Goal: Task Accomplishment & Management: Use online tool/utility

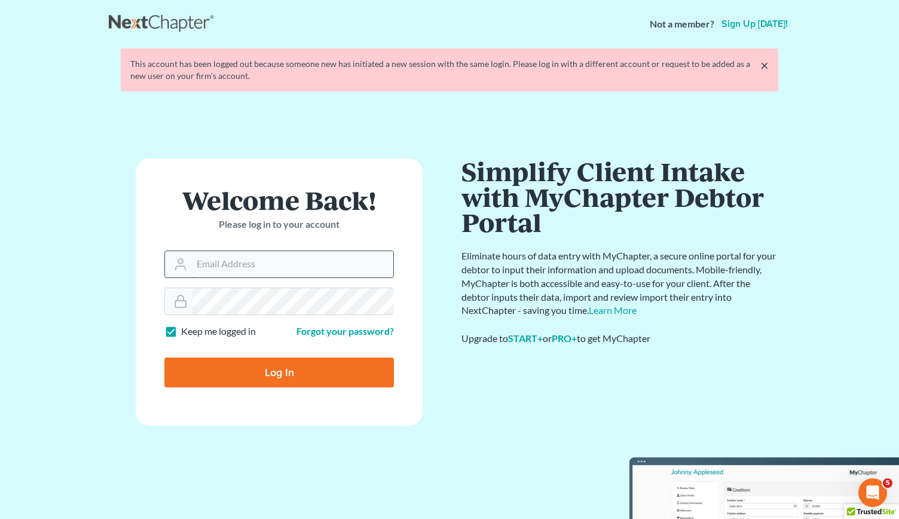
click at [243, 257] on input "Email Address" at bounding box center [293, 264] width 202 height 26
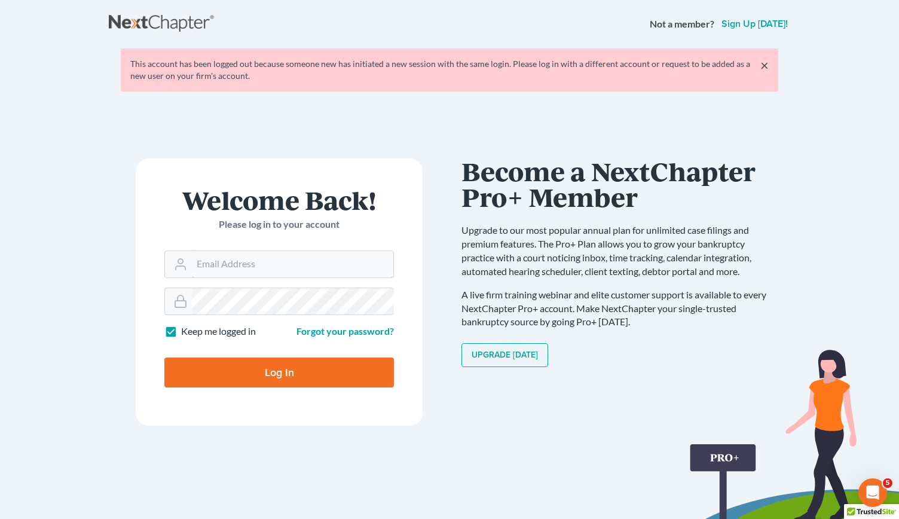
type input "[PERSON_NAME][EMAIL_ADDRESS][DOMAIN_NAME]"
type input "Thinking..."
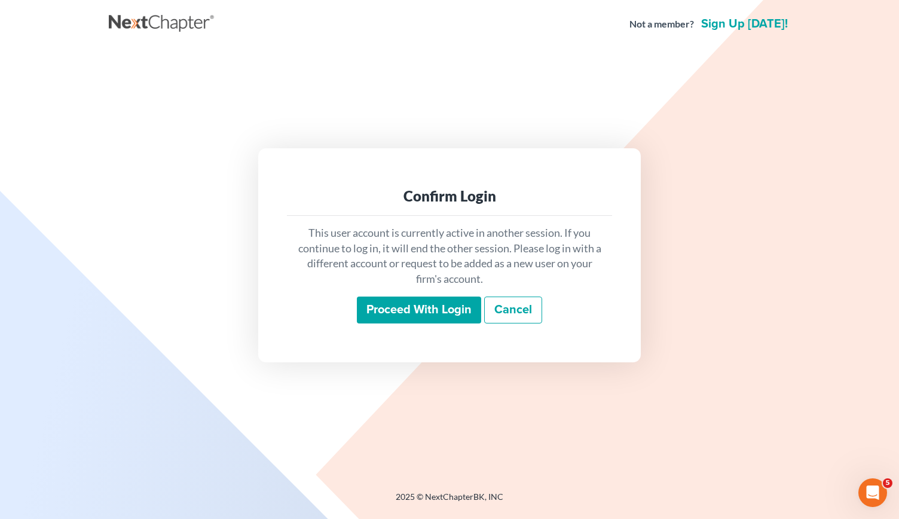
click at [382, 312] on input "Proceed with login" at bounding box center [419, 311] width 124 height 28
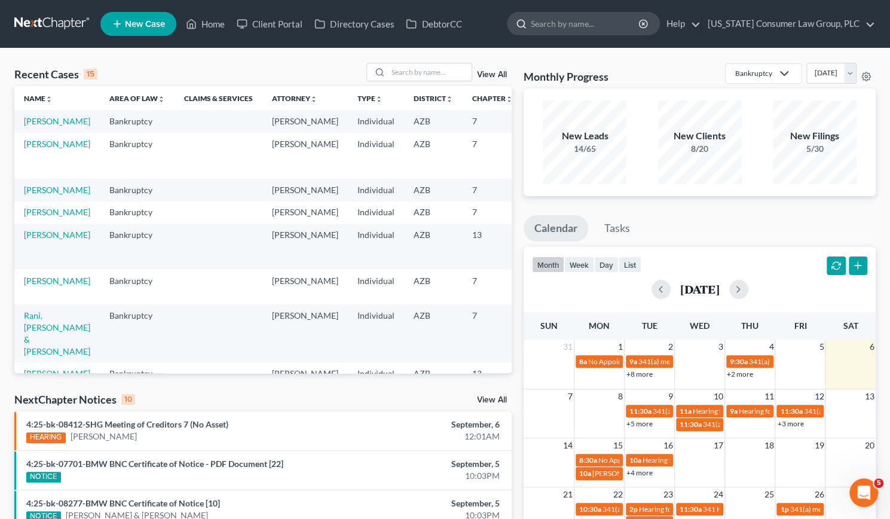
click at [561, 23] on input "search" at bounding box center [585, 24] width 109 height 22
click at [431, 76] on input "search" at bounding box center [430, 71] width 84 height 17
type input "tran"
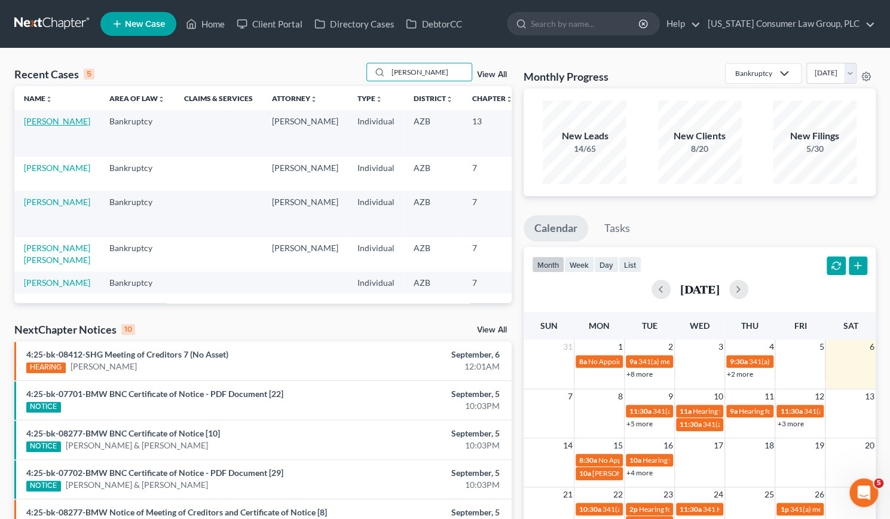
click at [31, 123] on link "Tran, Quan" at bounding box center [57, 121] width 66 height 10
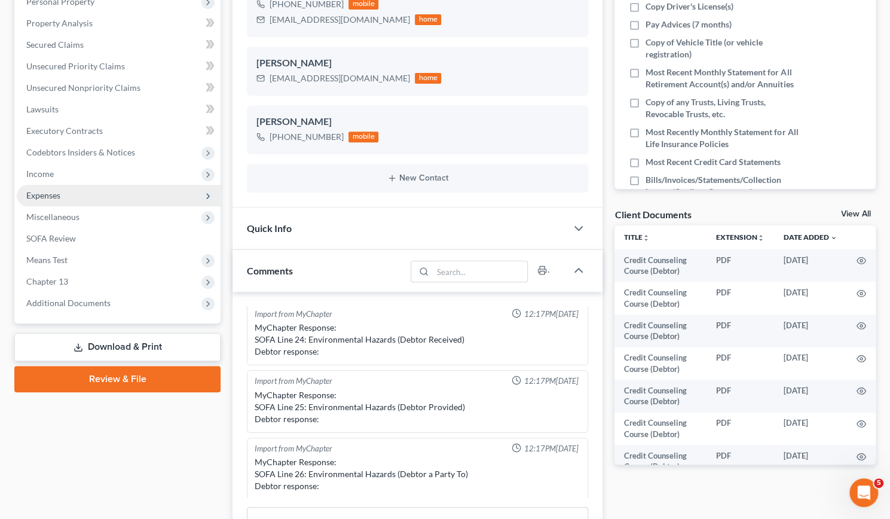
scroll to position [243, 0]
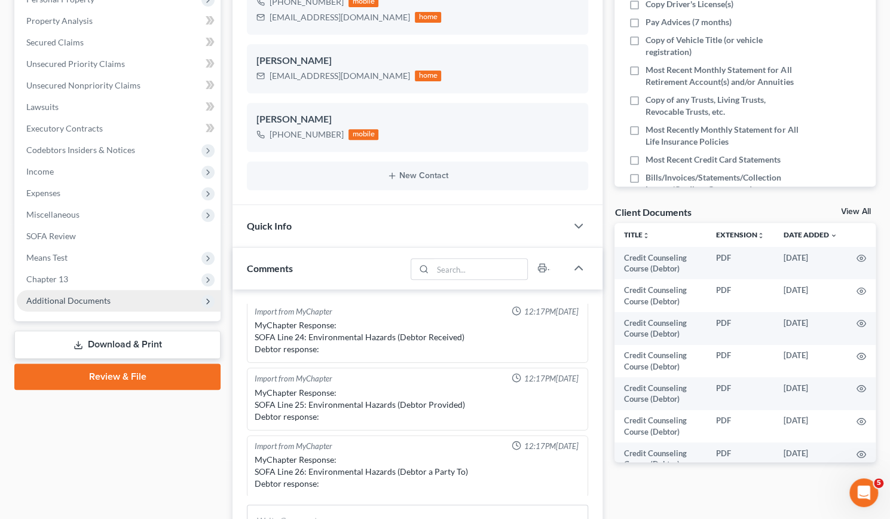
click at [76, 297] on span "Additional Documents" at bounding box center [68, 300] width 84 height 10
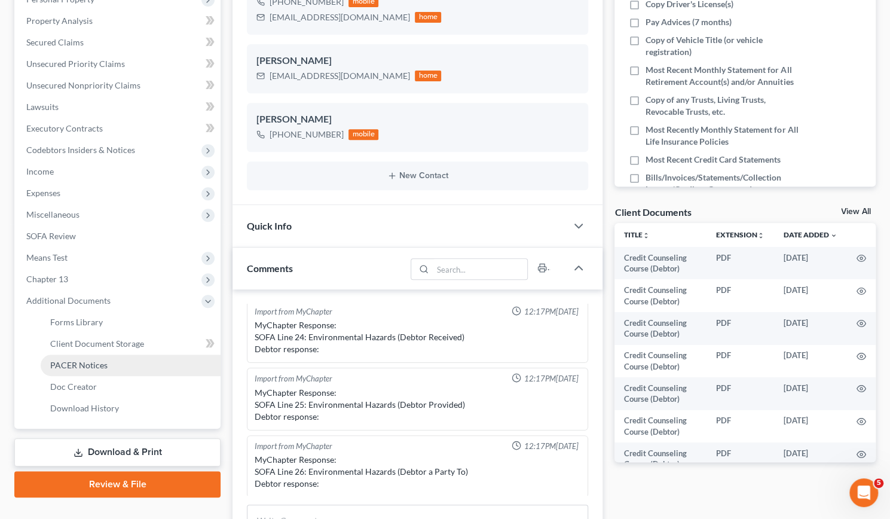
click at [66, 369] on span "PACER Notices" at bounding box center [78, 365] width 57 height 10
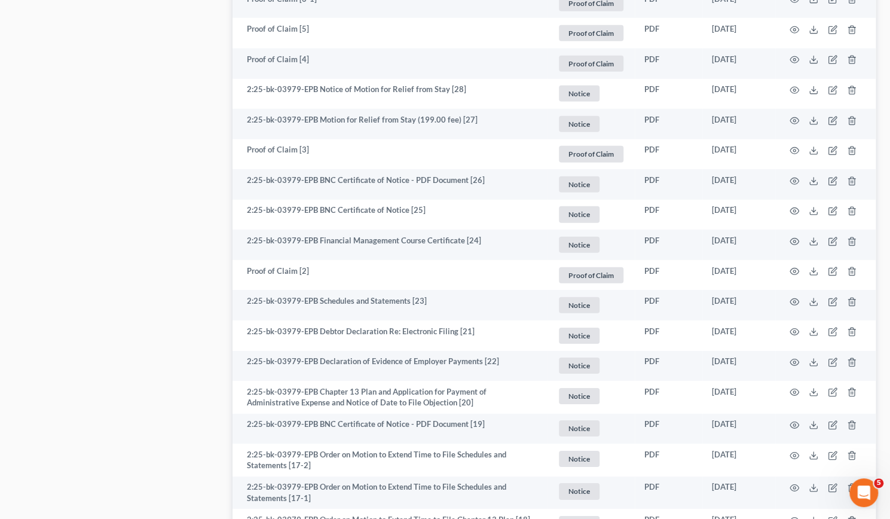
scroll to position [2019, 0]
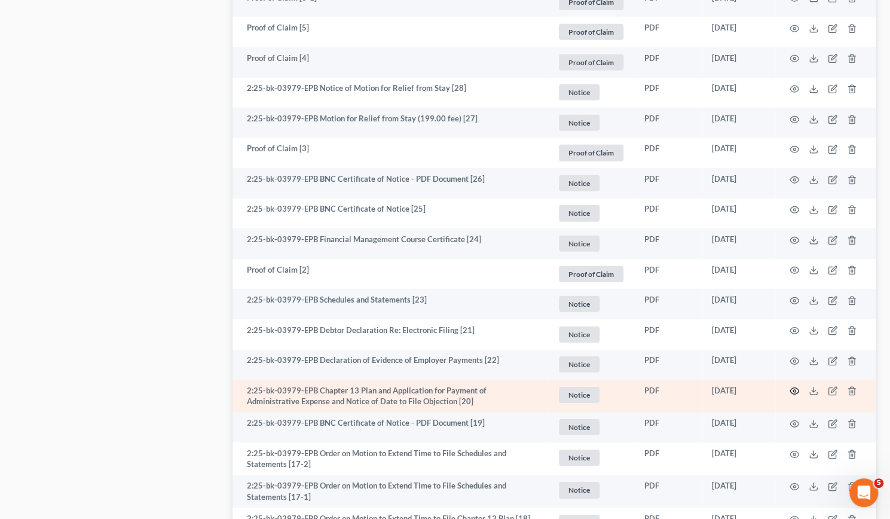
click at [793, 386] on icon "button" at bounding box center [795, 391] width 10 height 10
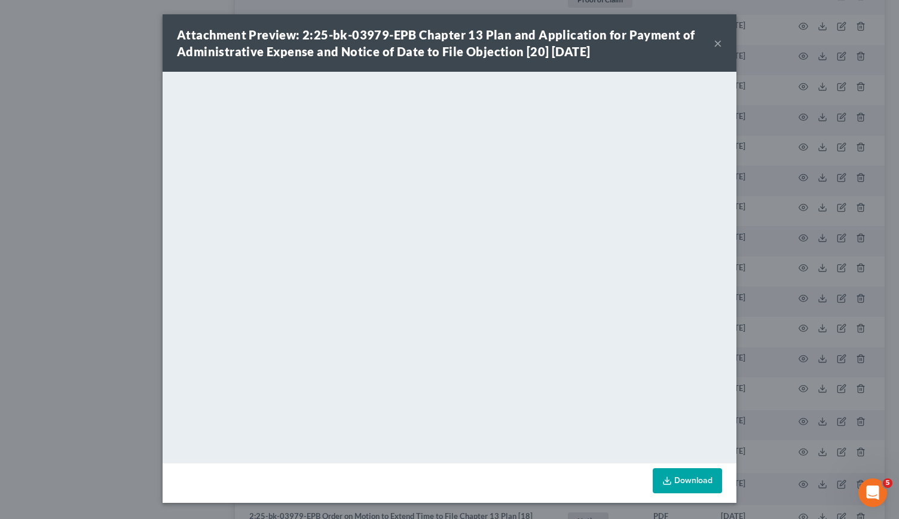
click at [716, 44] on button "×" at bounding box center [718, 43] width 8 height 14
